Goal: Find specific page/section

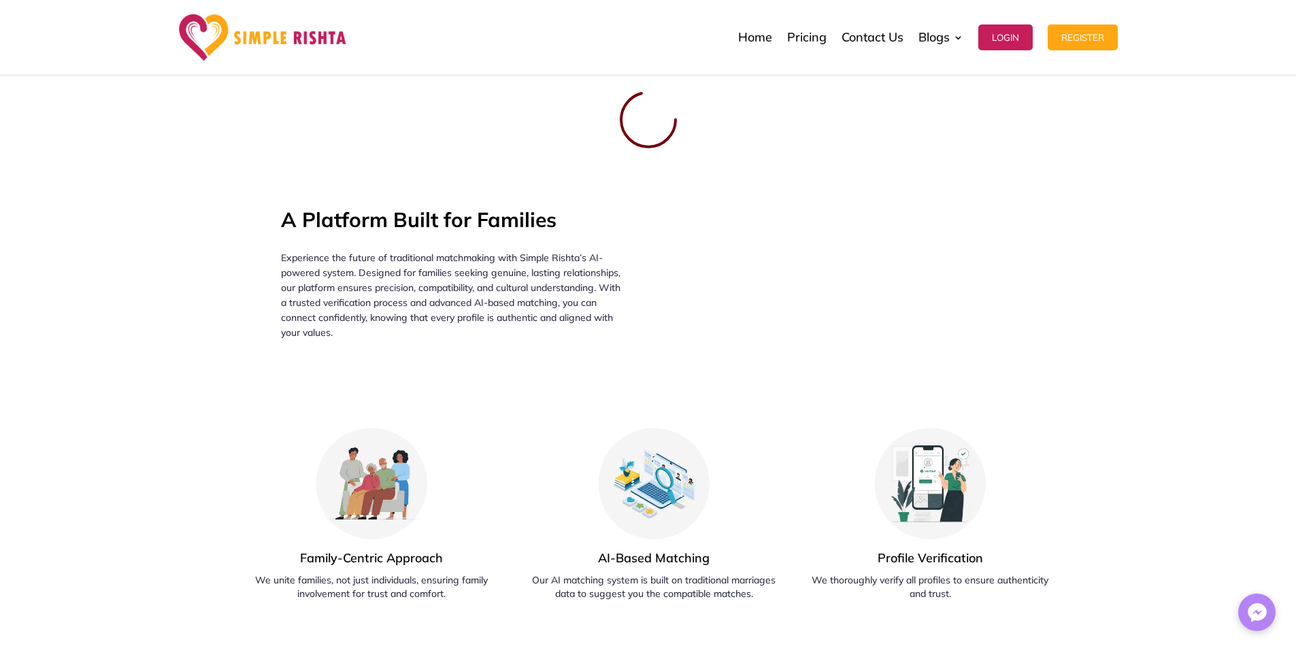
scroll to position [476, 0]
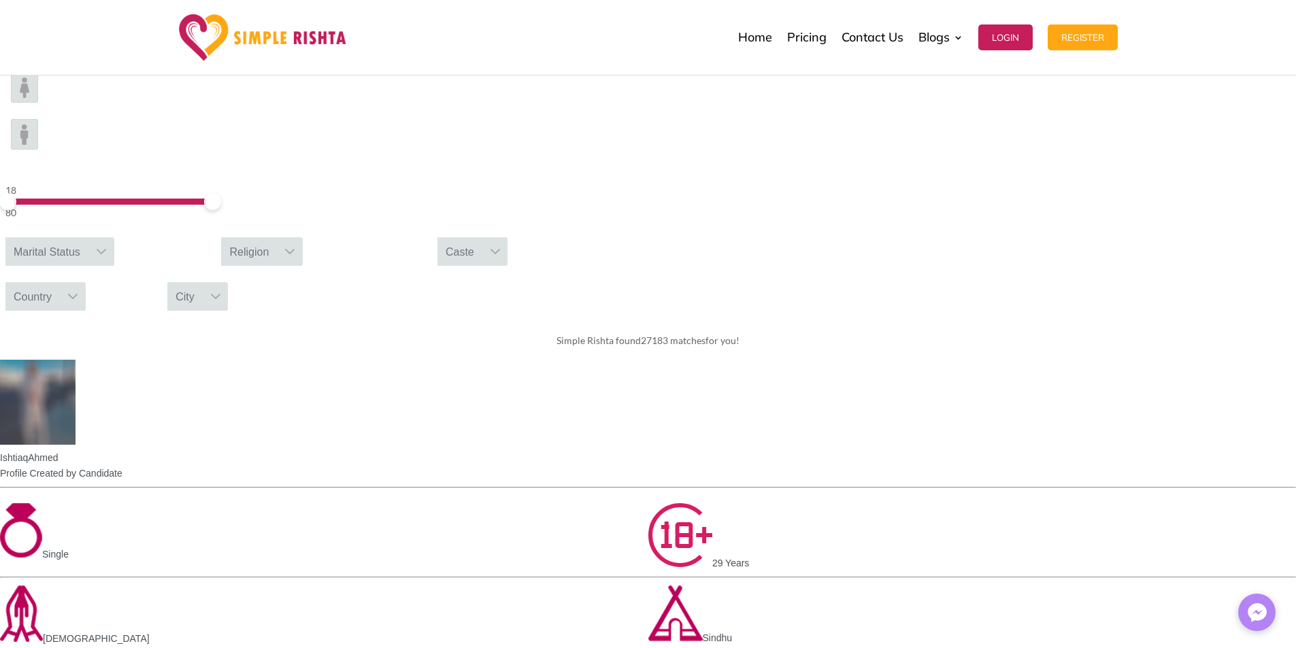
click at [107, 246] on icon at bounding box center [101, 251] width 11 height 11
click at [114, 303] on div "Please select gender" at bounding box center [59, 312] width 109 height 18
click at [114, 270] on input "text" at bounding box center [59, 284] width 109 height 28
click at [114, 303] on div "Please select gender" at bounding box center [59, 312] width 109 height 18
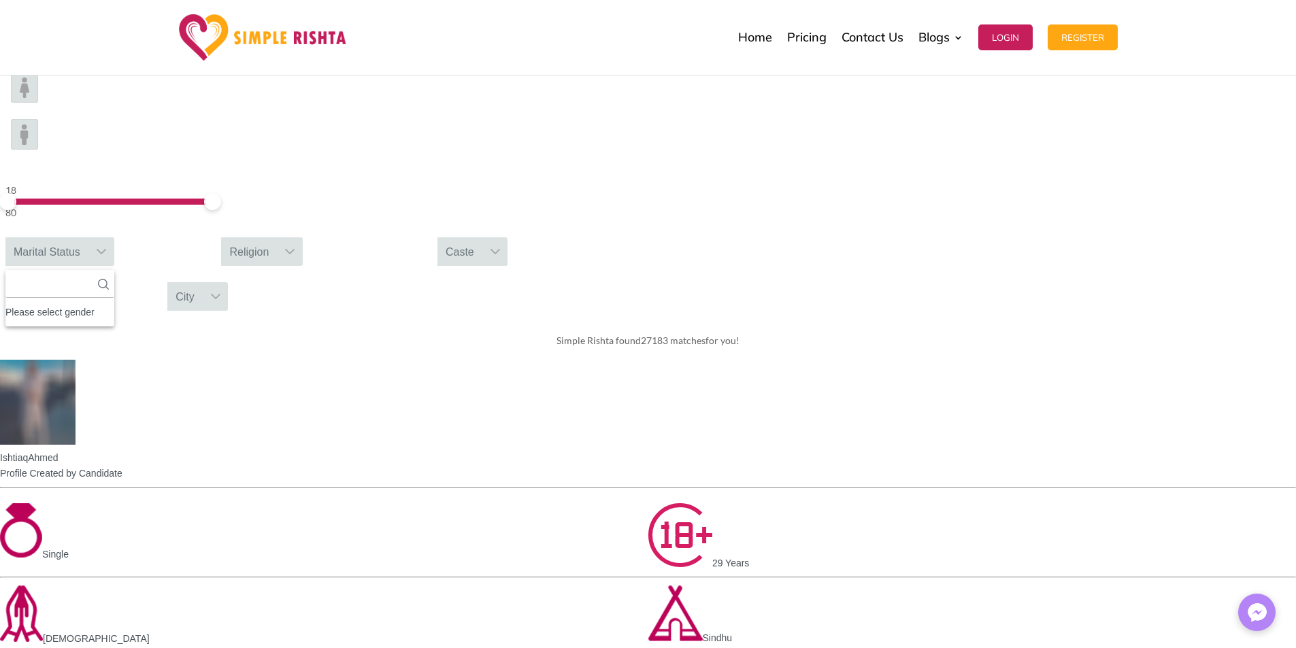
click at [114, 303] on div "Please select gender" at bounding box center [59, 312] width 109 height 18
click at [663, 148] on form "18 80 Marital Status No results found Please select gender No available options…" at bounding box center [648, 191] width 1296 height 261
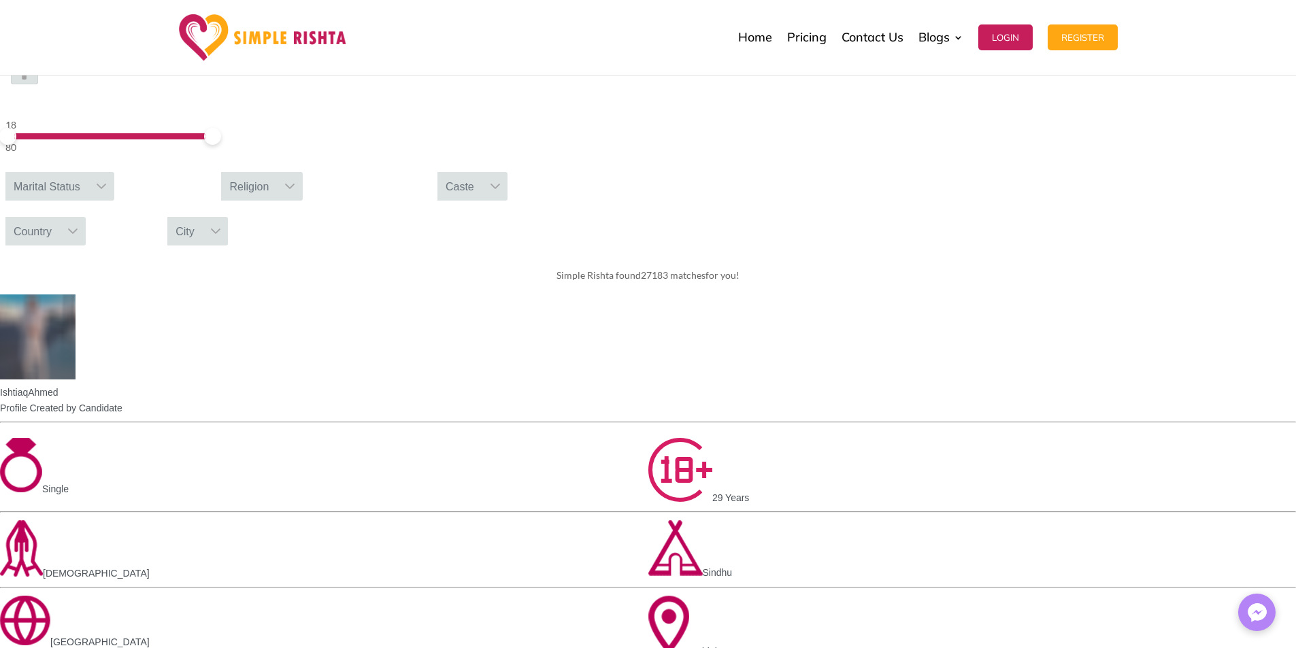
scroll to position [544, 0]
